Goal: Transaction & Acquisition: Book appointment/travel/reservation

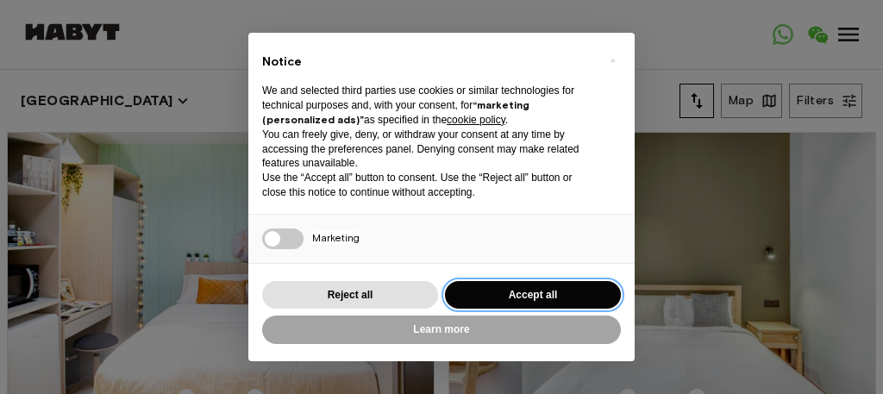
click at [518, 298] on button "Accept all" at bounding box center [533, 295] width 176 height 28
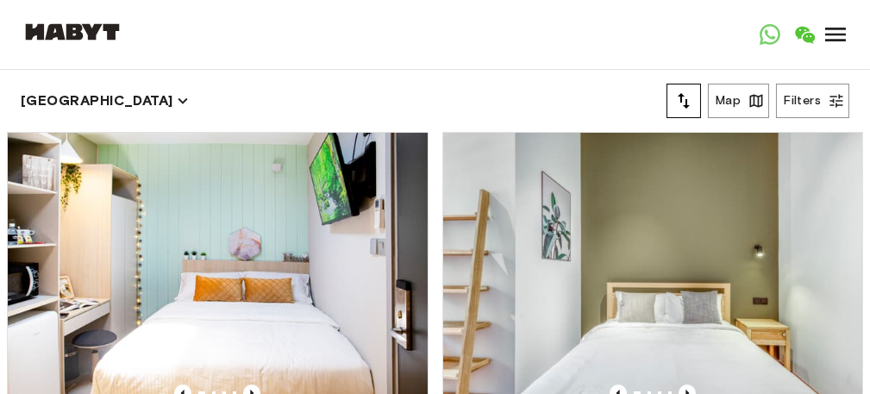
click at [63, 103] on button "[GEOGRAPHIC_DATA]" at bounding box center [105, 101] width 168 height 24
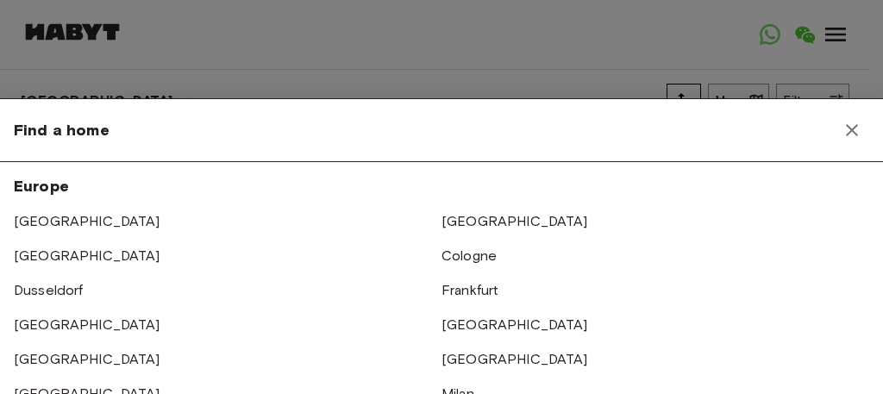
click at [346, 55] on div at bounding box center [441, 197] width 883 height 394
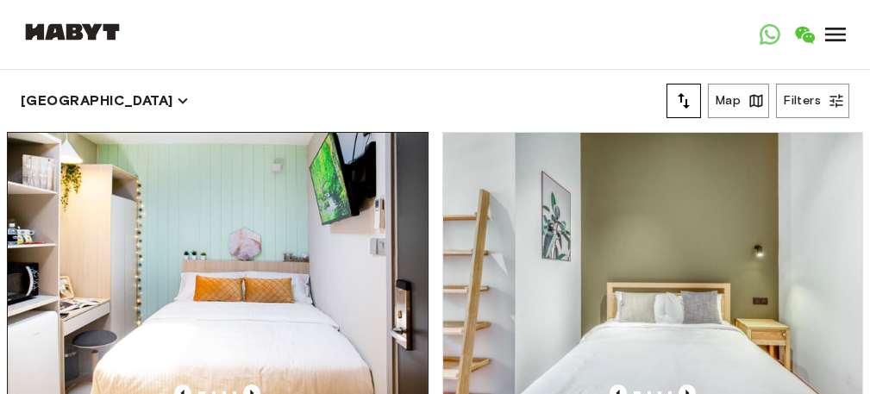
scroll to position [259, 0]
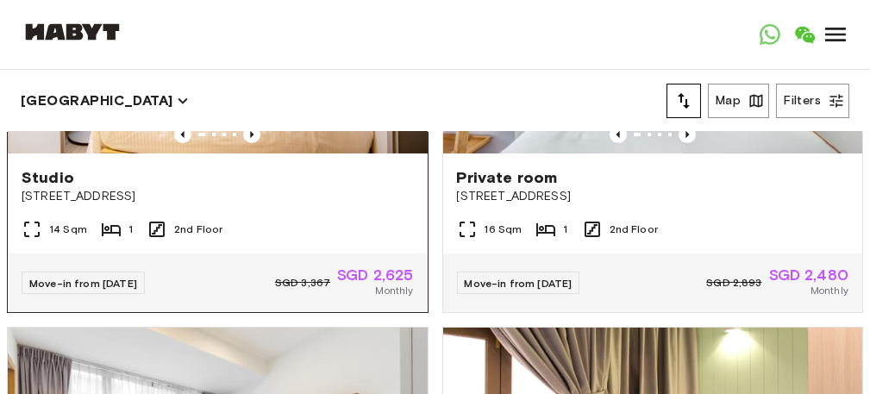
click at [122, 290] on span "Move-in from 17 Aug 25" at bounding box center [83, 283] width 108 height 13
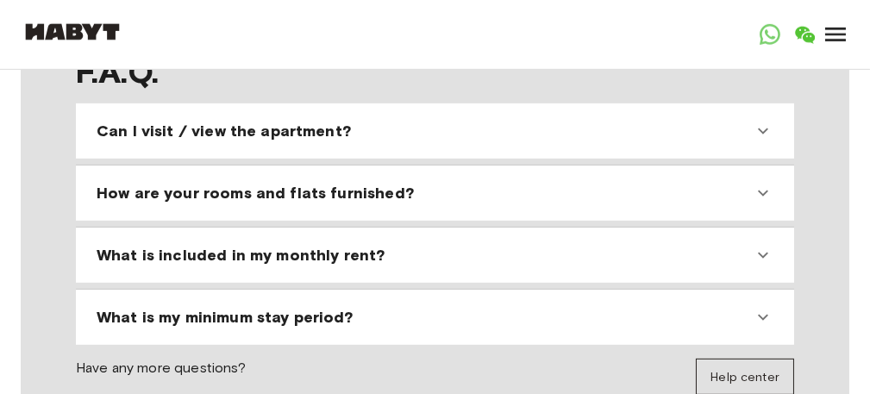
scroll to position [1984, 0]
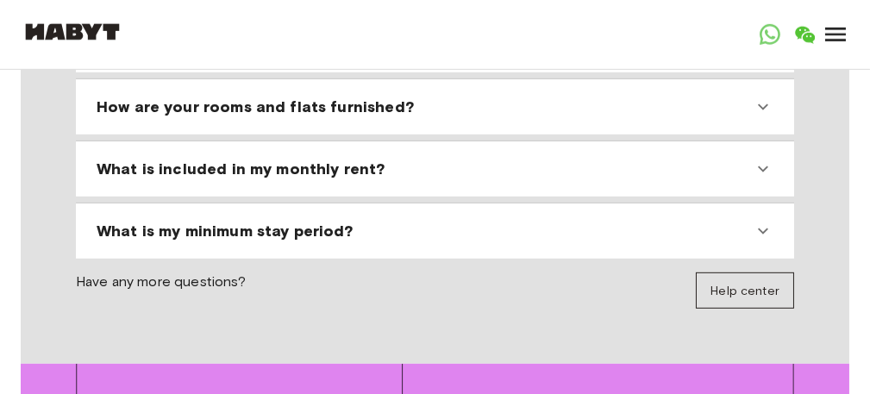
click at [384, 221] on div "What is my minimum stay period?" at bounding box center [425, 231] width 656 height 21
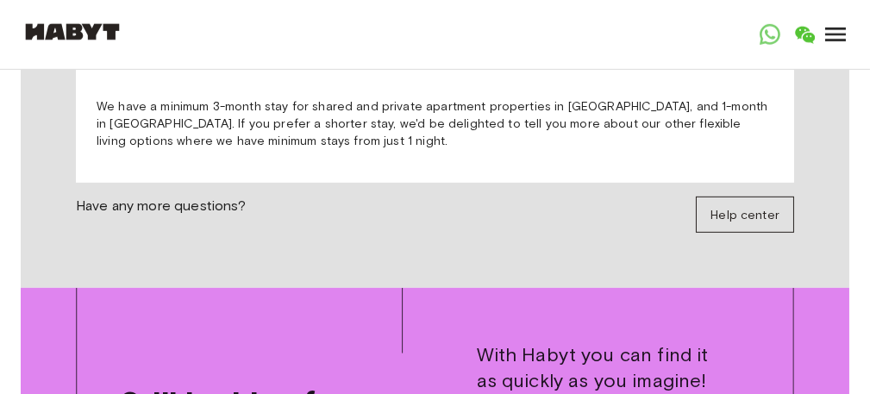
scroll to position [2329, 0]
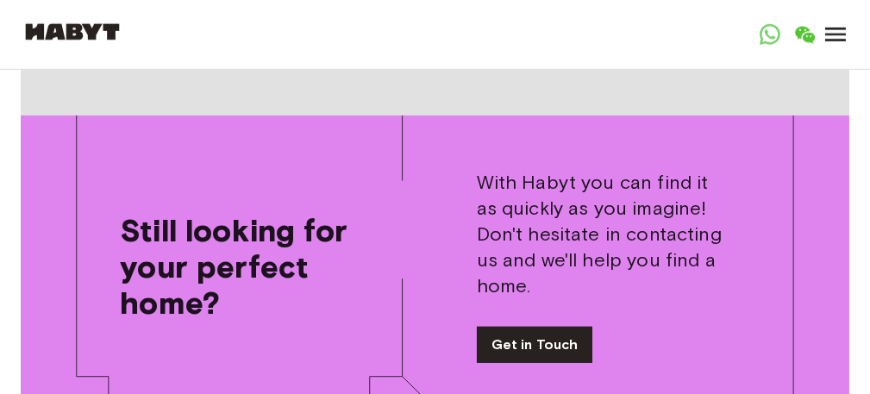
drag, startPoint x: 131, startPoint y: 35, endPoint x: 3, endPoint y: 28, distance: 127.8
click at [3, 28] on nav "Singapore Europe Amsterdam Berlin Brussels Cologne Dusseldorf Frankfurt Graz Ha…" at bounding box center [435, 34] width 870 height 69
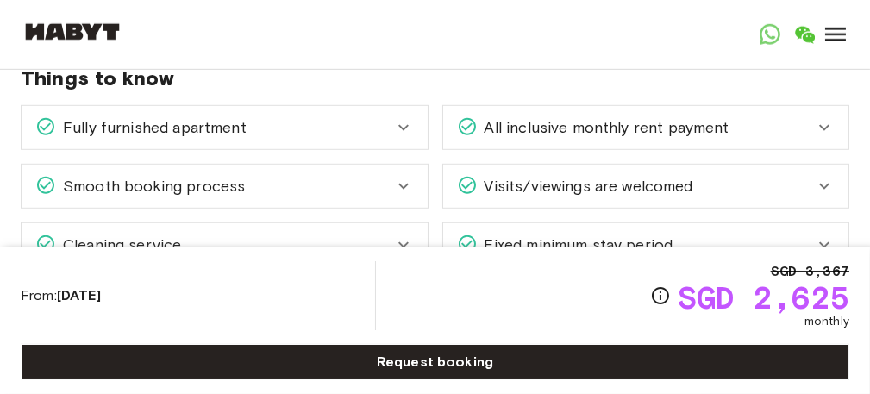
scroll to position [2415, 0]
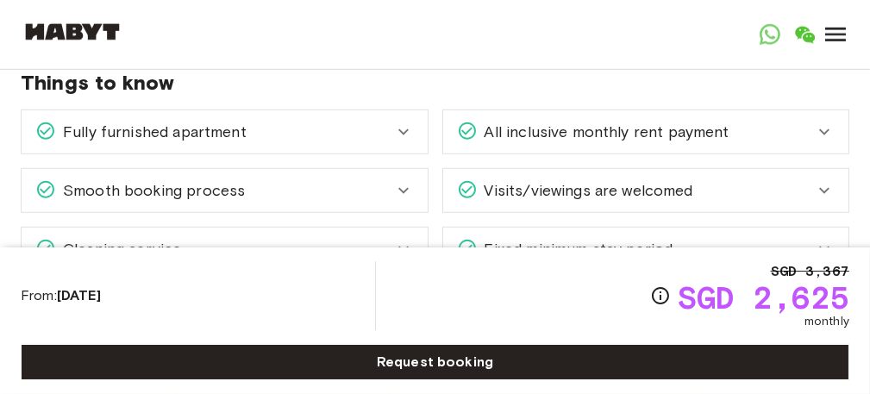
click at [612, 238] on span "Fixed minimum stay period" at bounding box center [576, 249] width 196 height 22
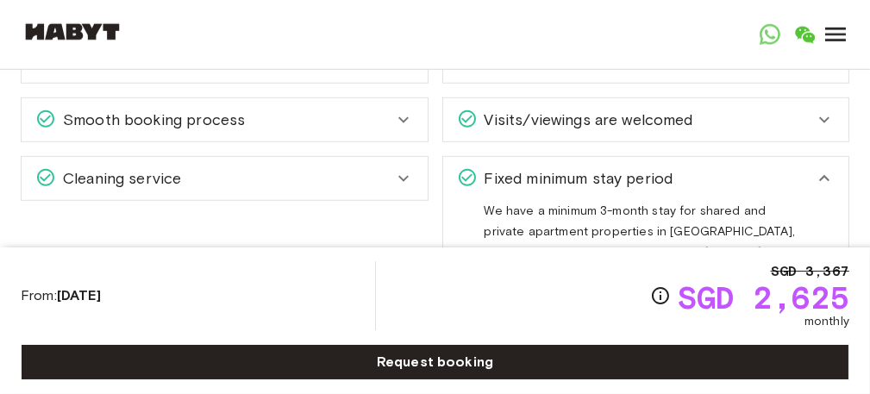
scroll to position [2156, 0]
